Goal: Download file/media

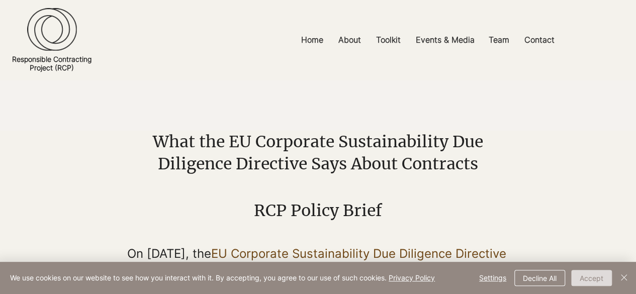
click at [594, 272] on button "Accept" at bounding box center [591, 278] width 41 height 16
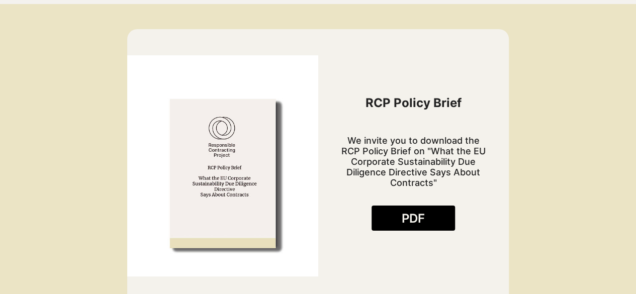
scroll to position [503, 0]
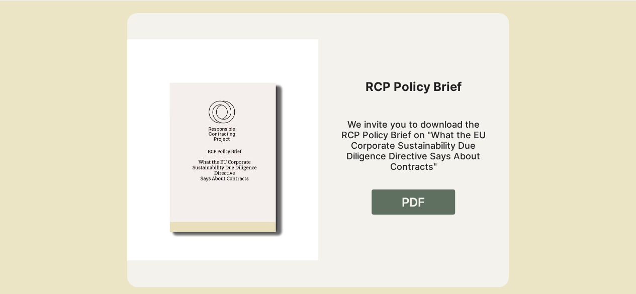
click at [390, 215] on link "PDF" at bounding box center [413, 202] width 83 height 25
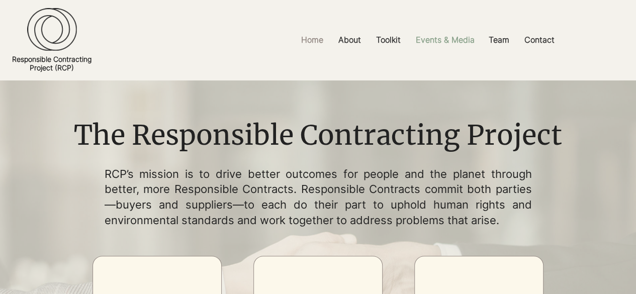
click at [457, 43] on p "Events & Media" at bounding box center [445, 40] width 69 height 23
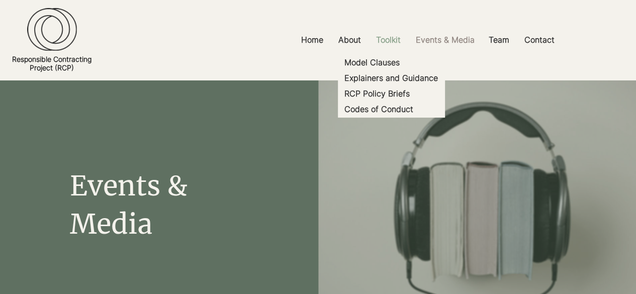
click at [387, 40] on p "Toolkit" at bounding box center [388, 40] width 35 height 23
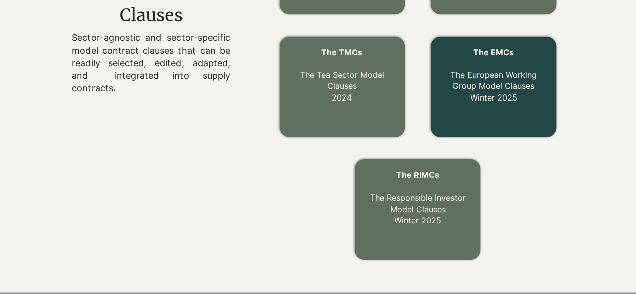
scroll to position [453, 0]
